Goal: Task Accomplishment & Management: Use online tool/utility

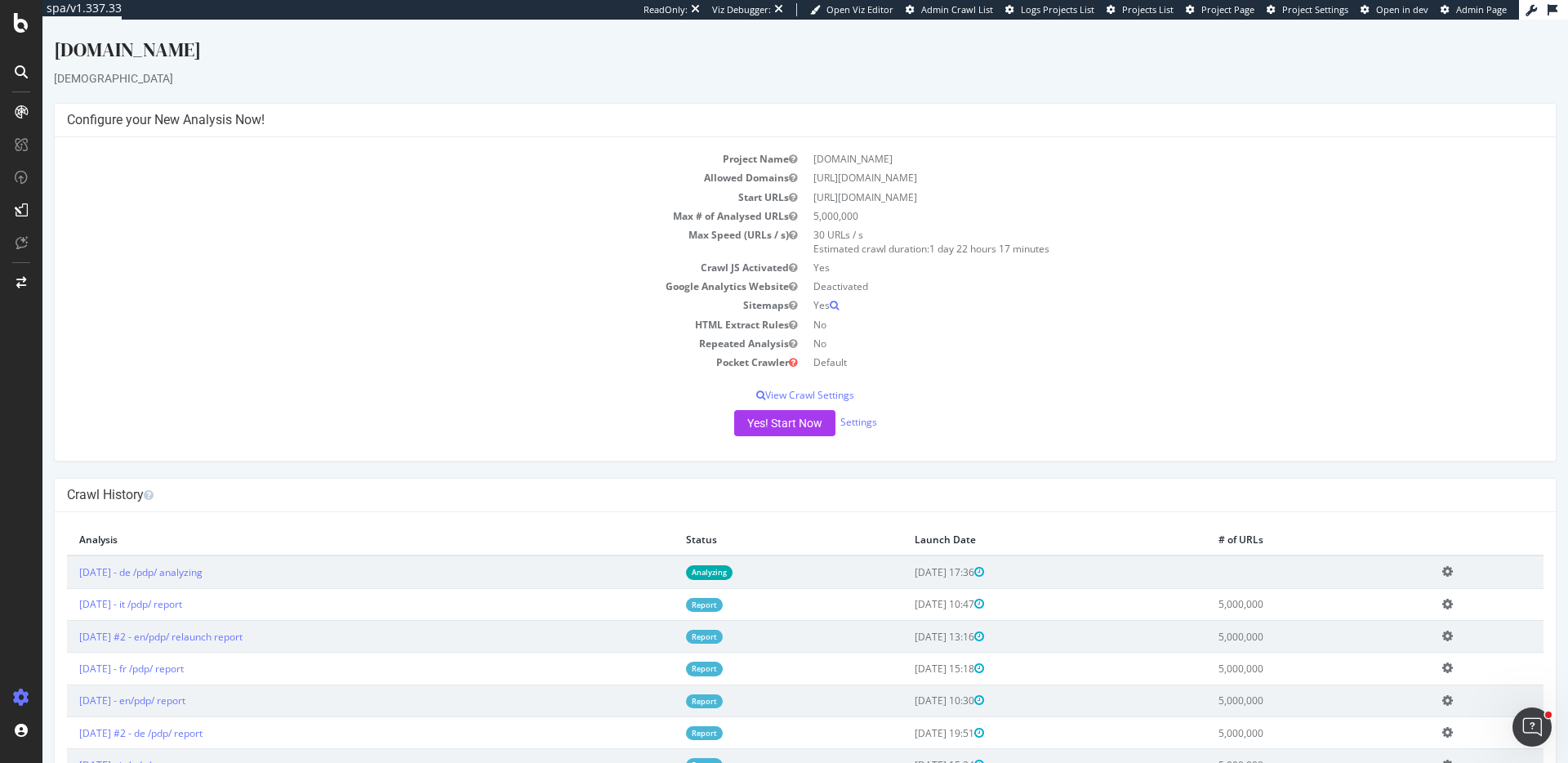
click at [1453, 571] on icon at bounding box center [1447, 571] width 11 height 13
click at [1392, 618] on link "Delete analysis" at bounding box center [1387, 618] width 130 height 22
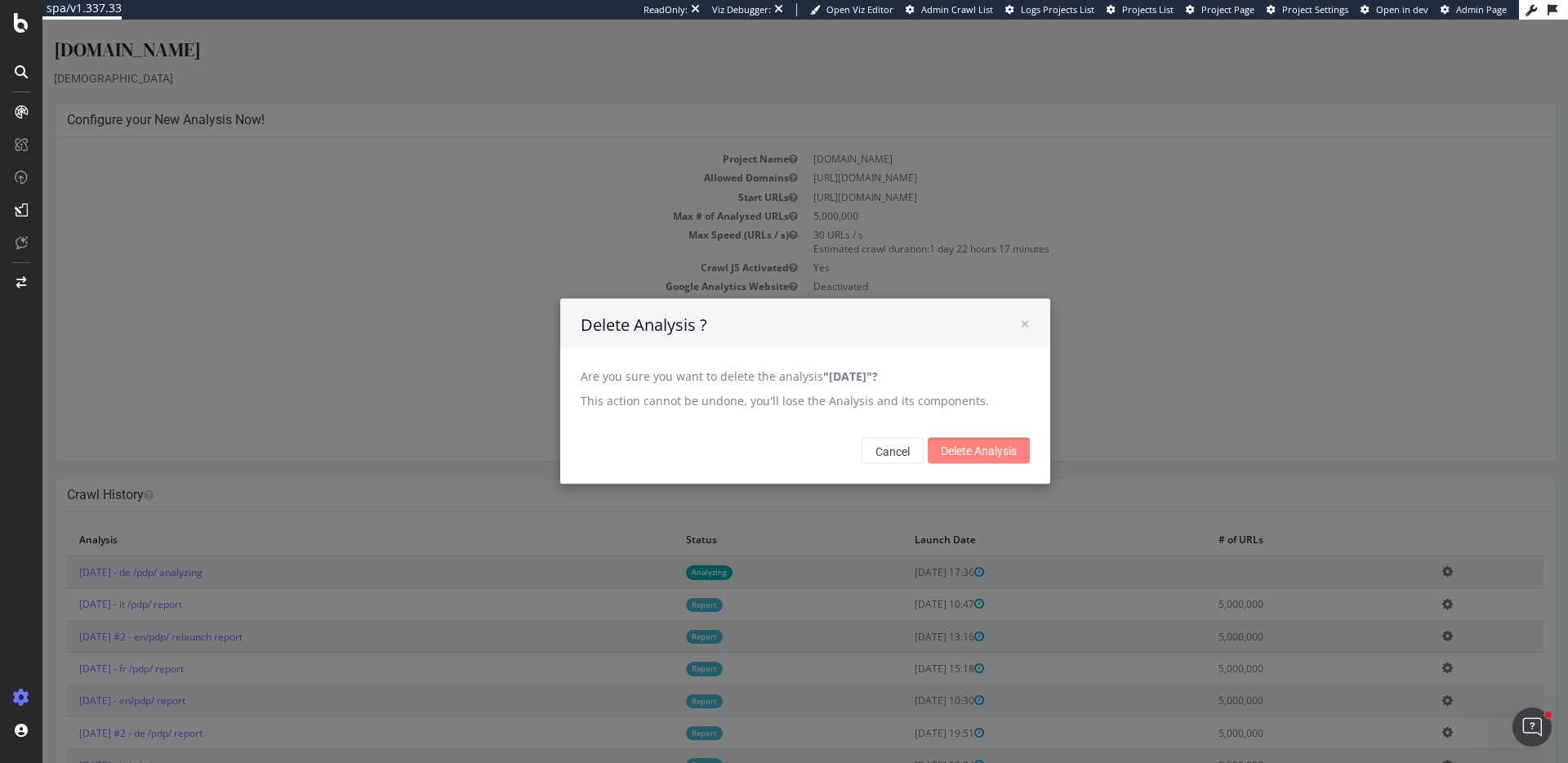
click at [988, 444] on input "Delete Analysis" at bounding box center [978, 451] width 102 height 26
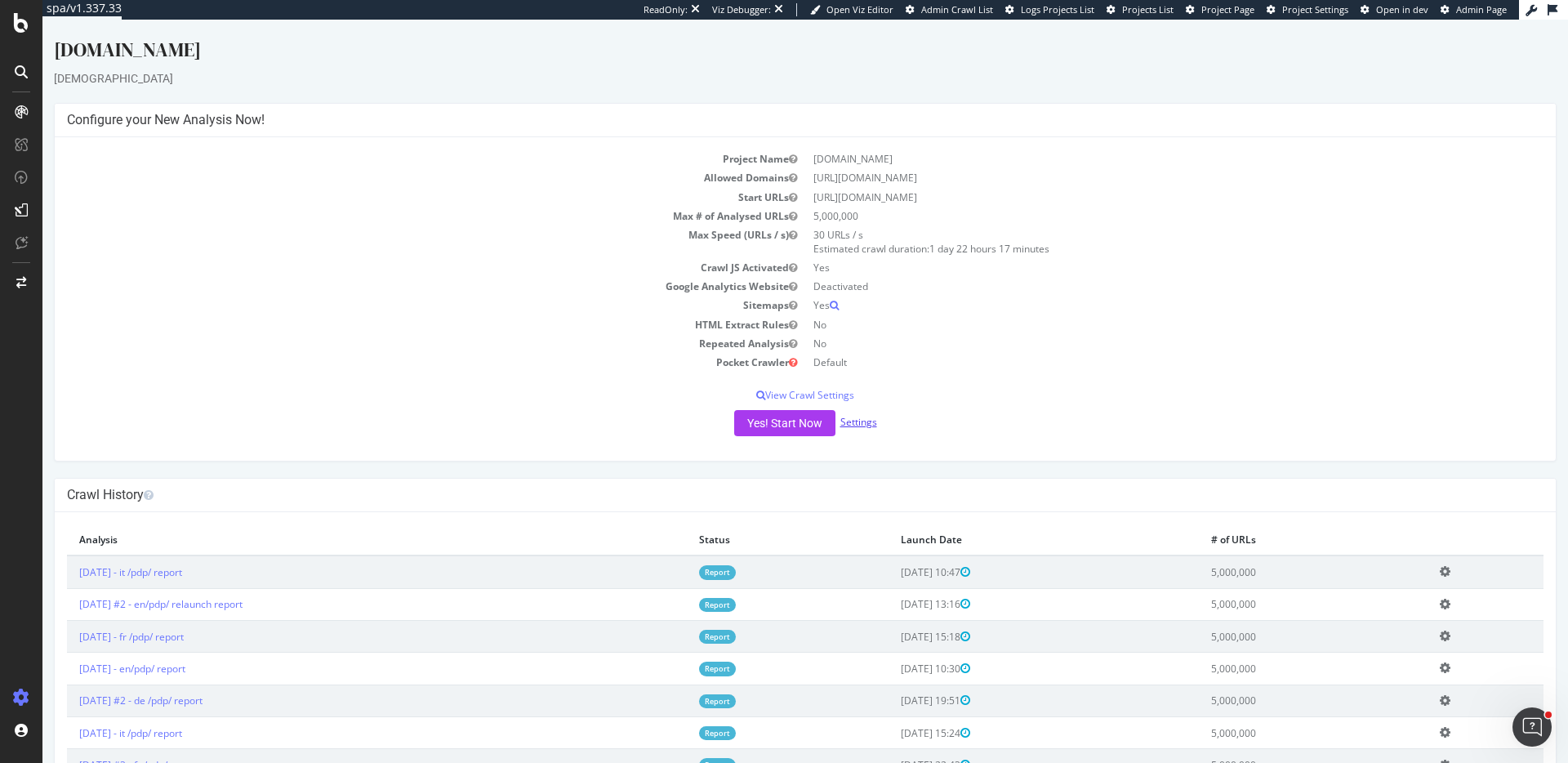
click at [871, 424] on link "Settings" at bounding box center [858, 421] width 37 height 13
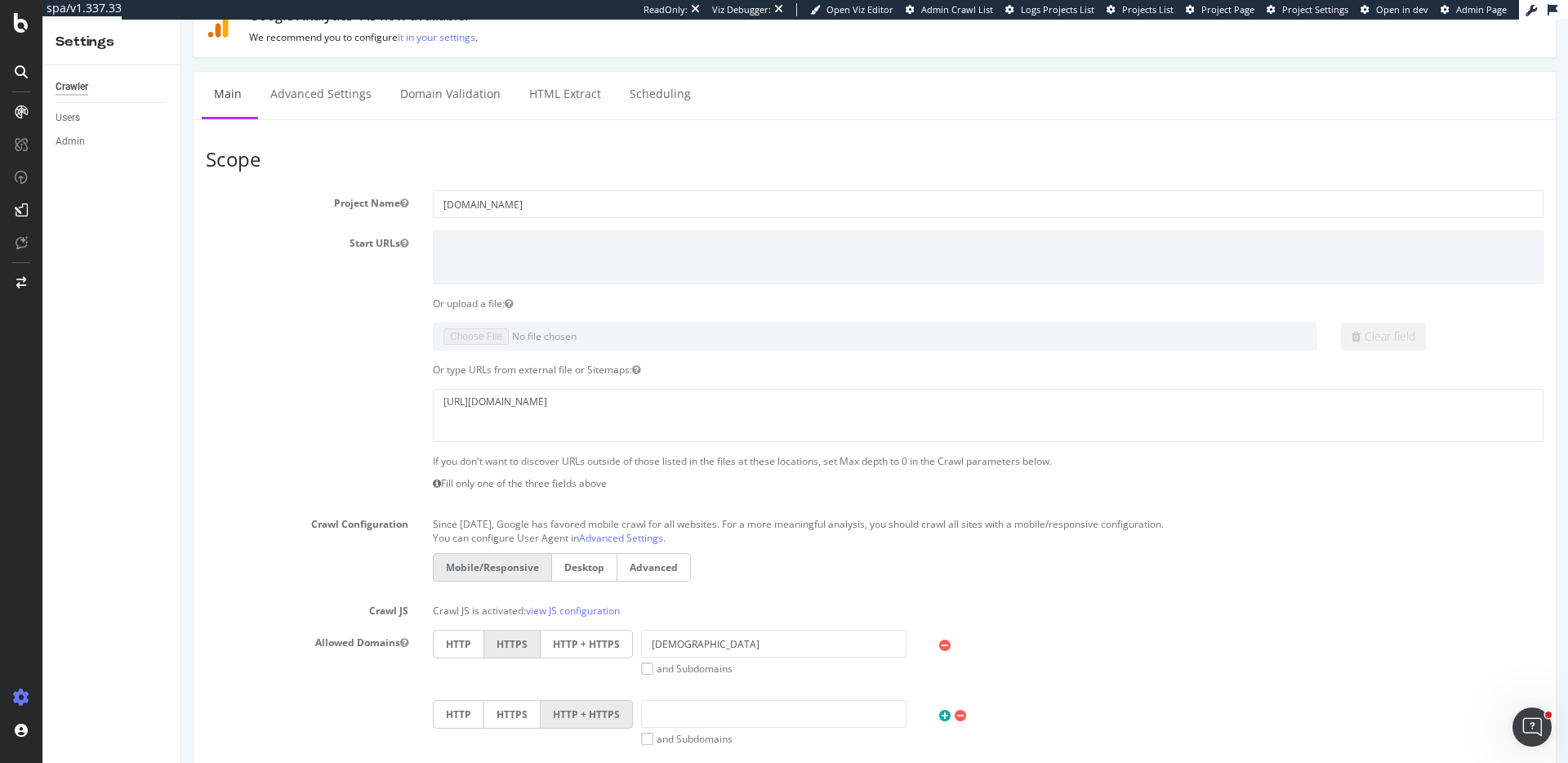
scroll to position [67, 0]
click at [871, 424] on textarea "[URL][DOMAIN_NAME]" at bounding box center [988, 411] width 1111 height 53
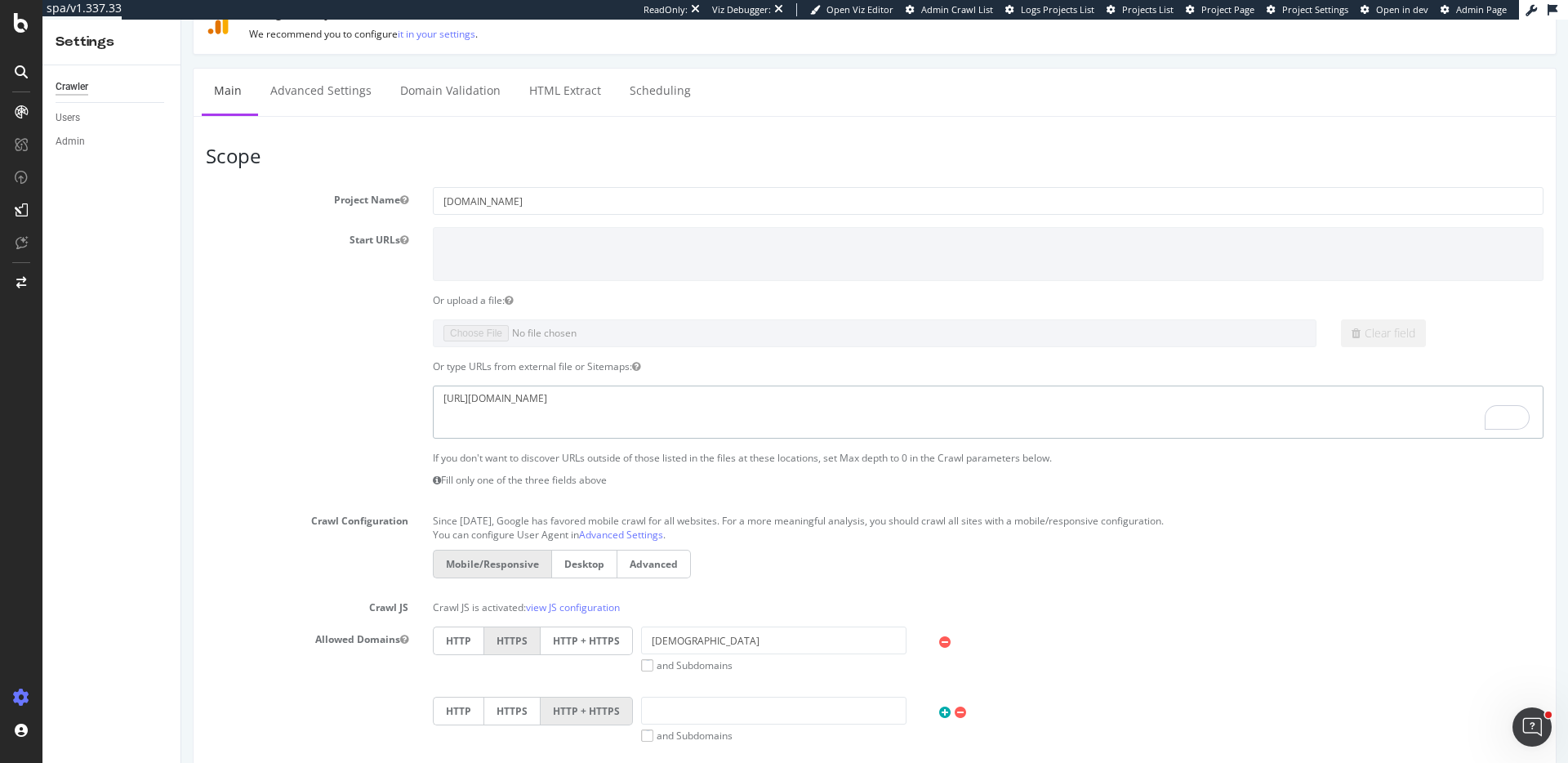
click at [871, 424] on textarea "[URL][DOMAIN_NAME]" at bounding box center [988, 411] width 1111 height 53
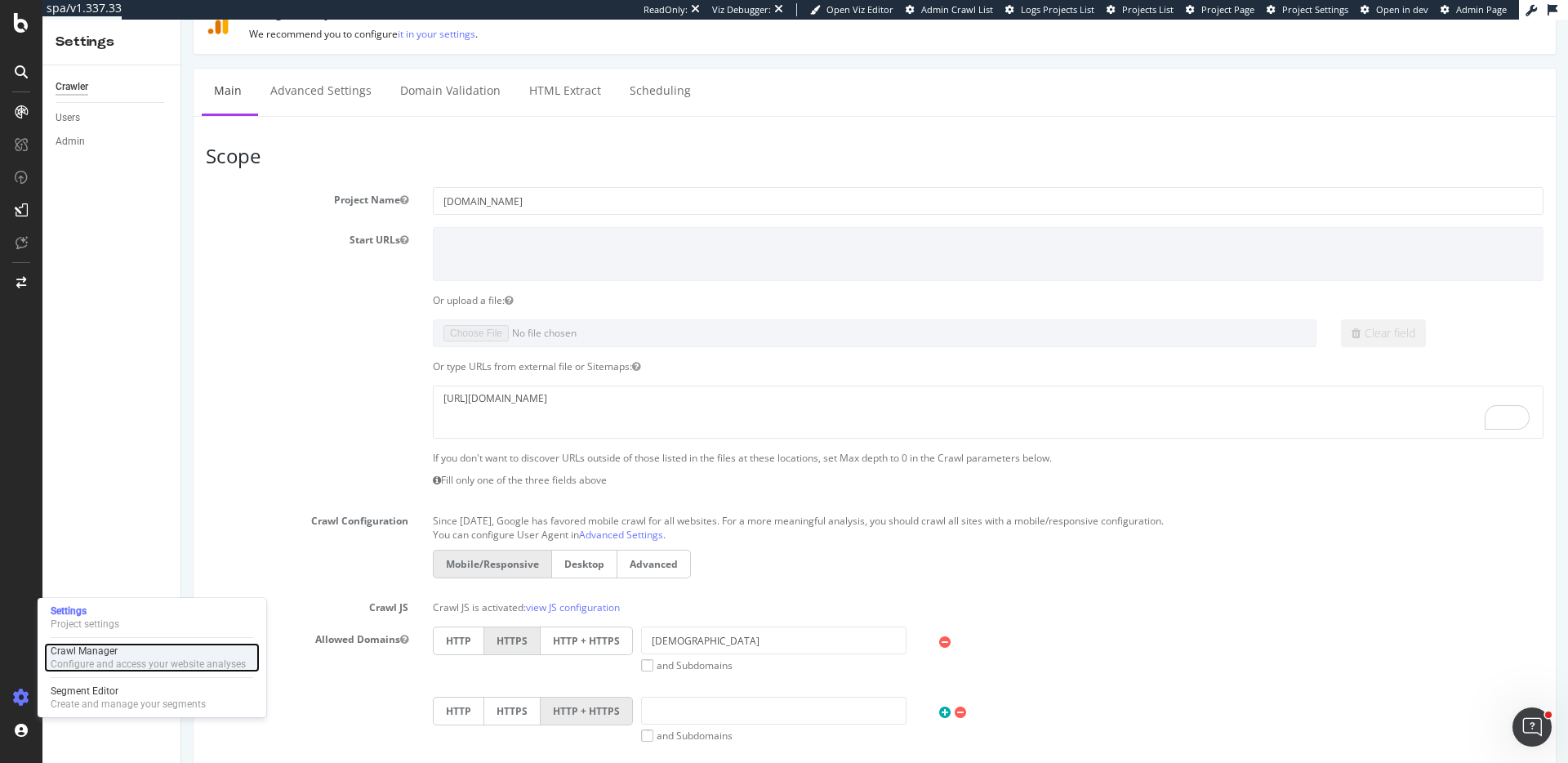
click at [149, 663] on div "Configure and access your website analyses" at bounding box center [148, 664] width 195 height 13
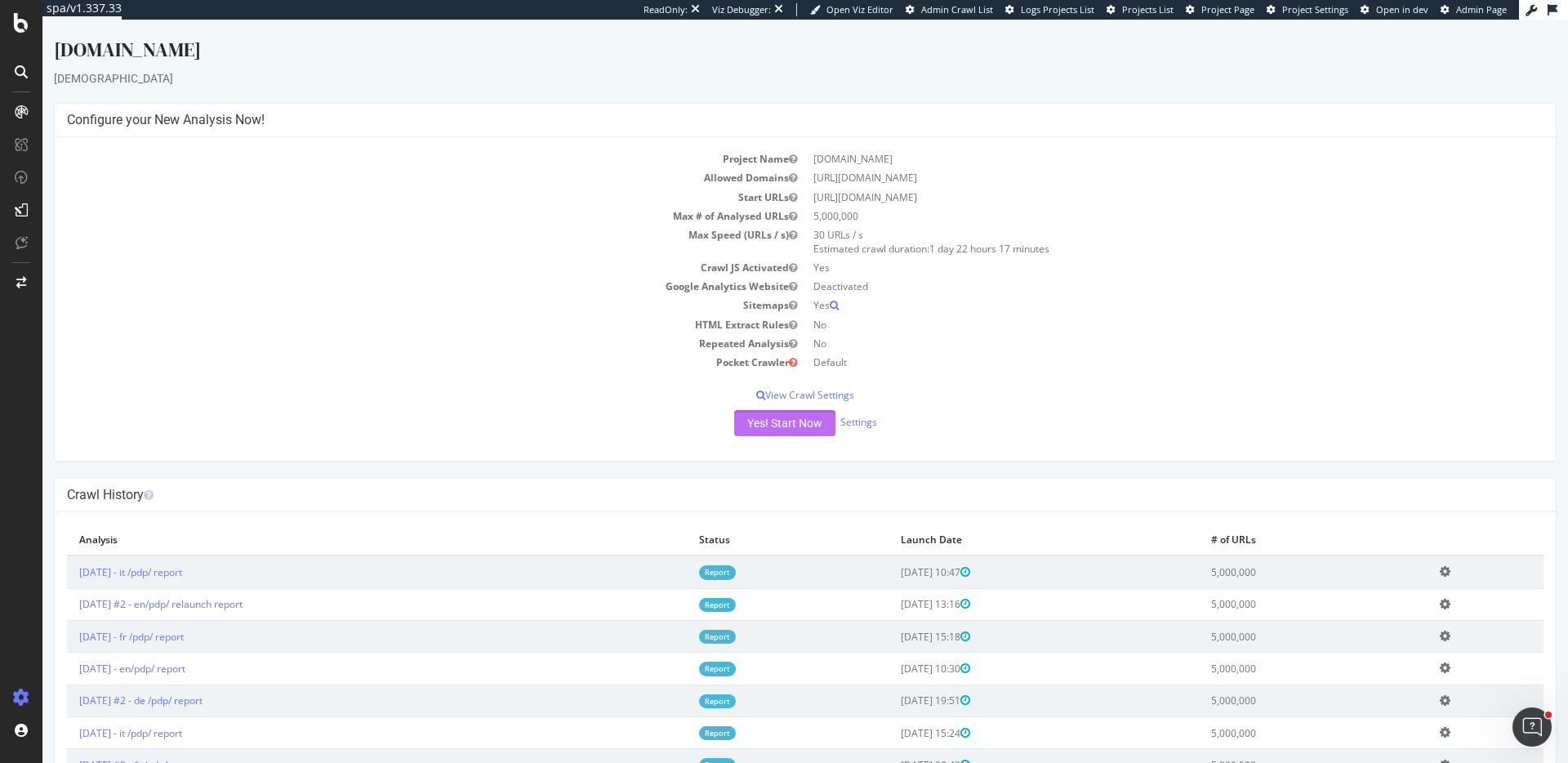
click at [811, 423] on button "Yes! Start Now" at bounding box center [784, 423] width 102 height 26
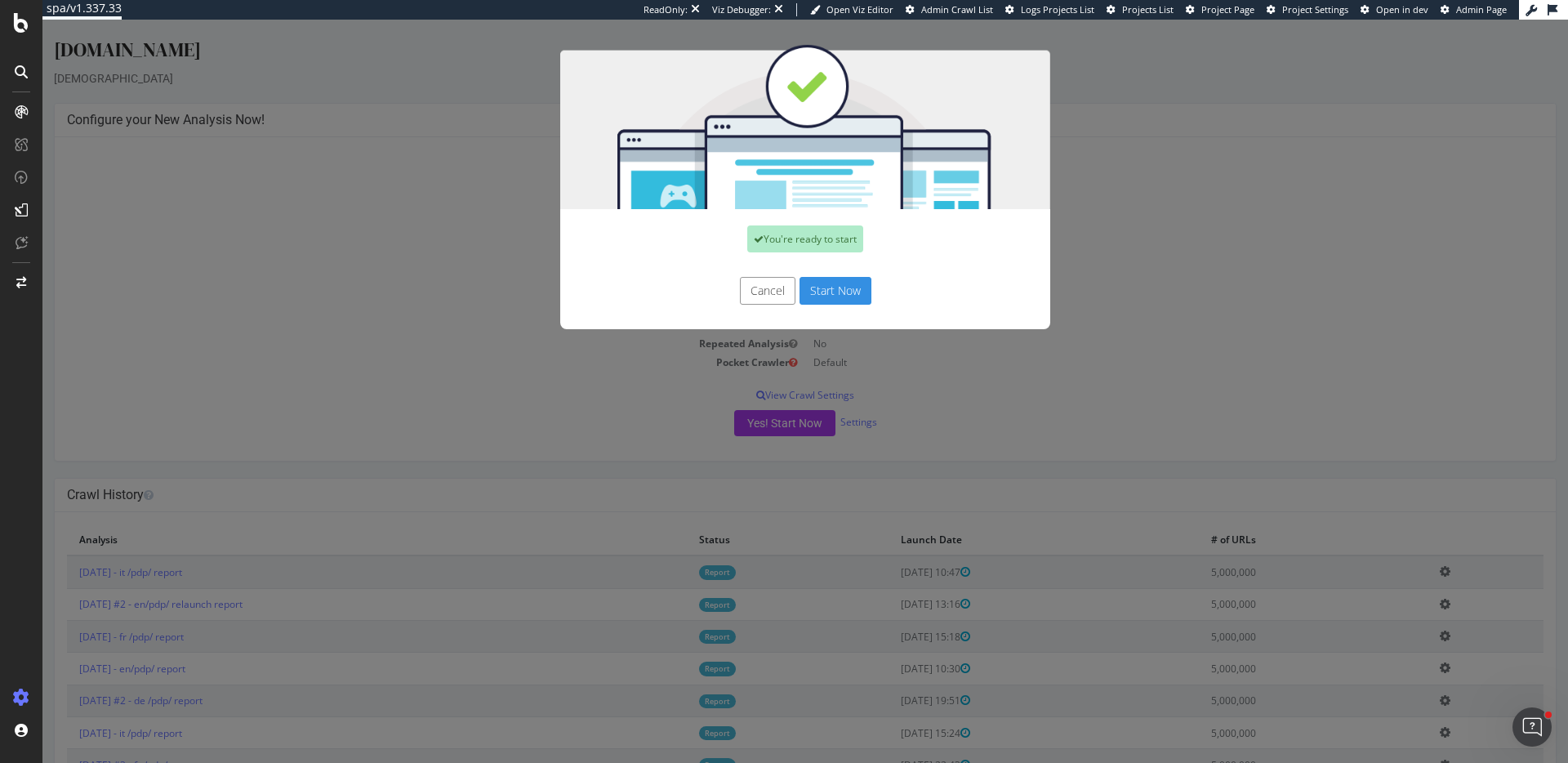
click at [858, 291] on button "Start Now" at bounding box center [836, 291] width 72 height 28
